Goal: Check status: Check status

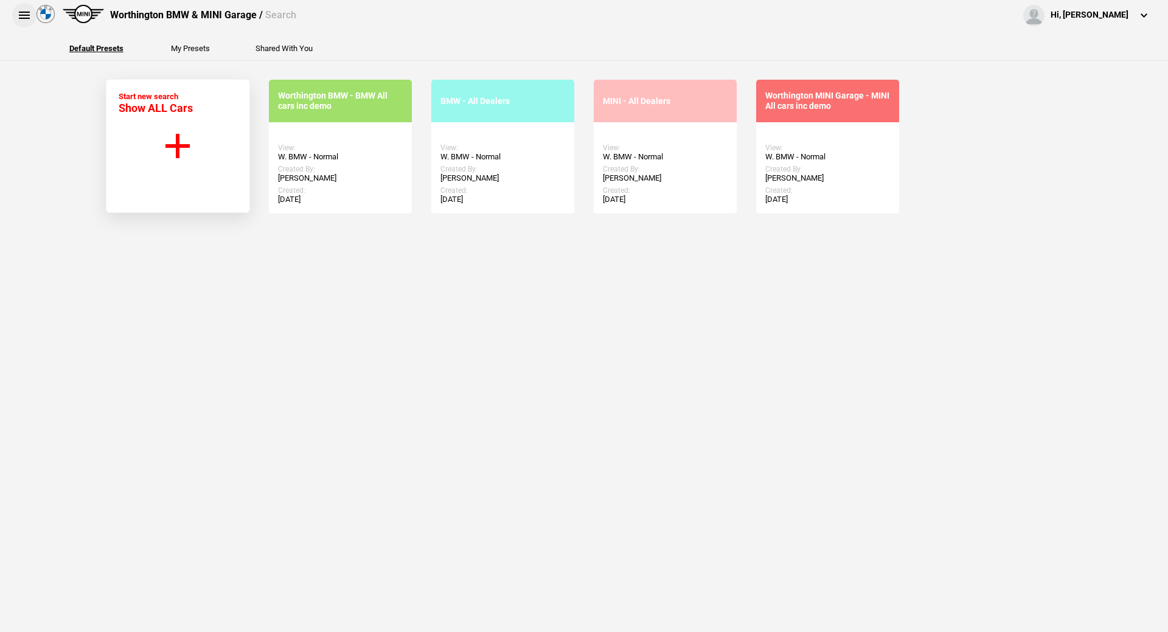
click at [21, 13] on button at bounding box center [24, 15] width 24 height 24
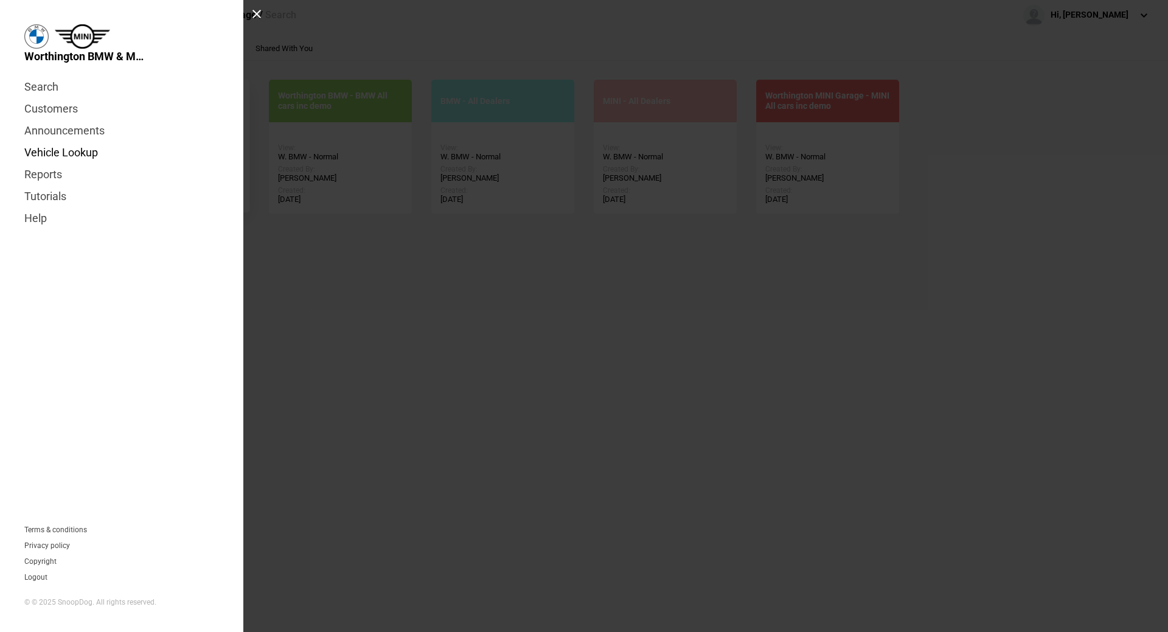
click at [79, 155] on link "Vehicle Lookup" at bounding box center [121, 153] width 195 height 22
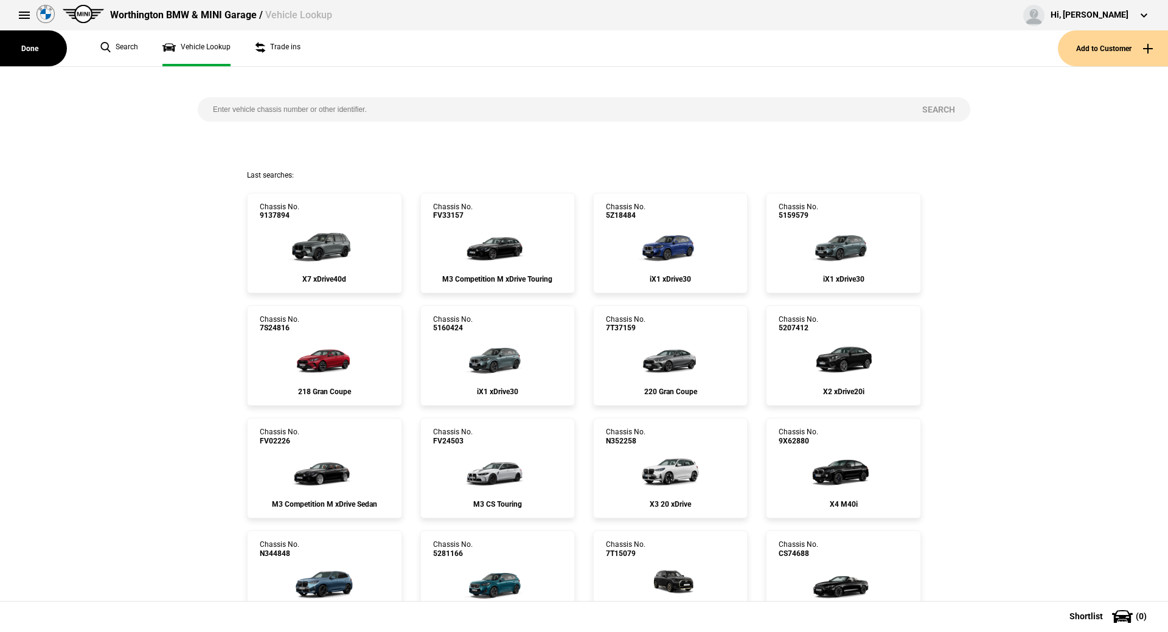
click at [325, 112] on input "search" at bounding box center [552, 109] width 709 height 24
paste input "1526550"
type input "1526550"
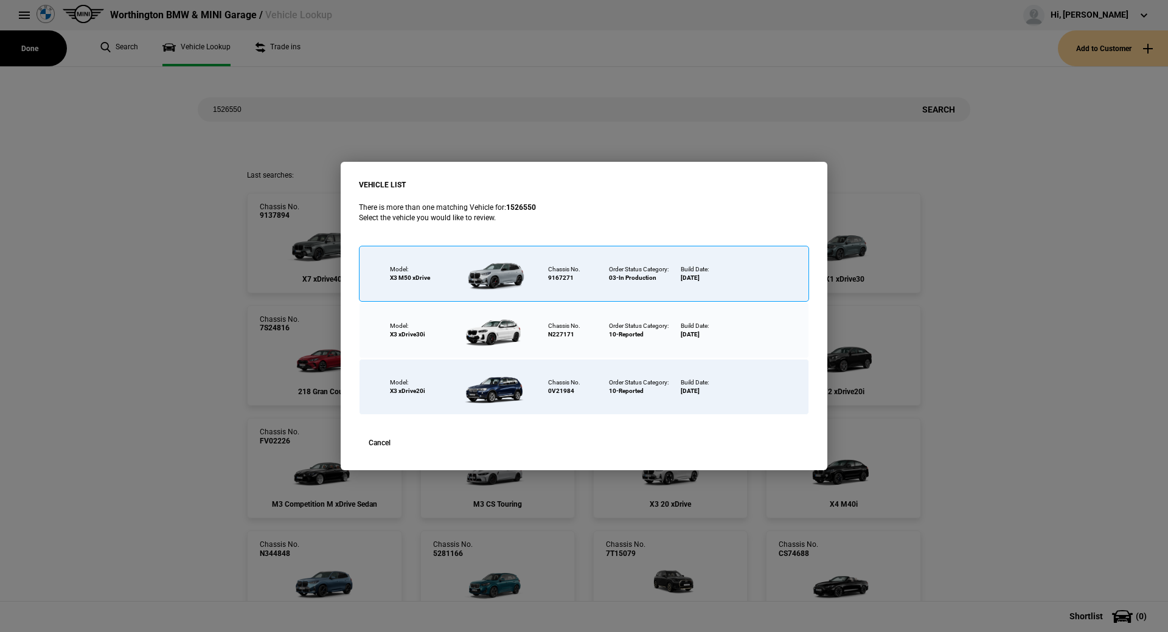
click at [519, 277] on div at bounding box center [496, 273] width 79 height 43
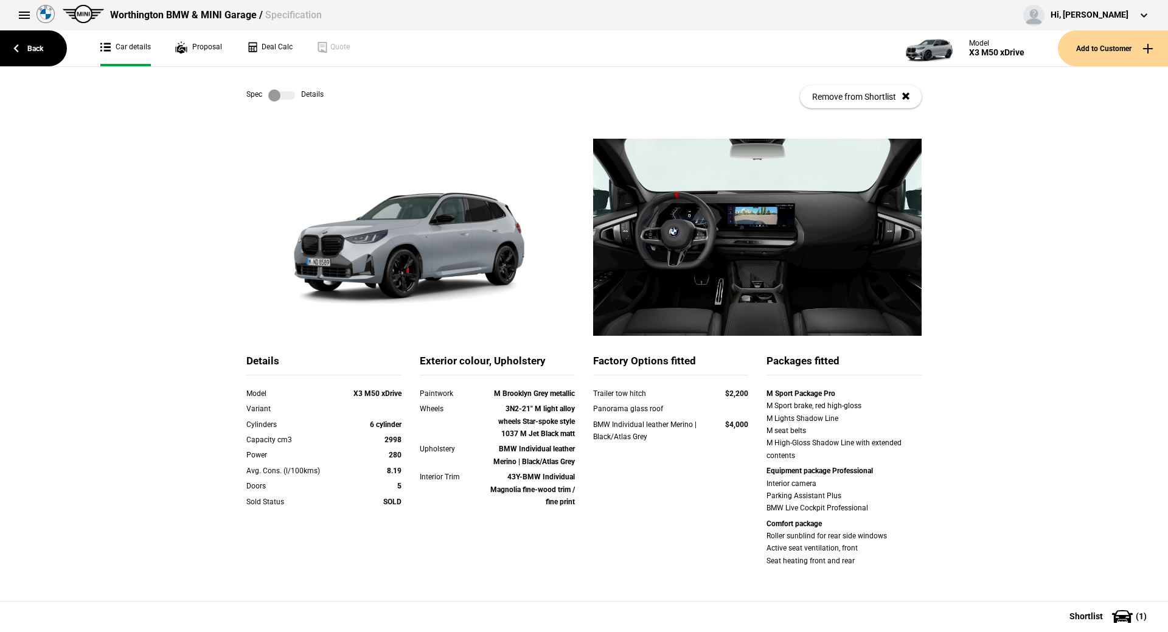
click at [277, 93] on label at bounding box center [281, 95] width 27 height 12
